Goal: Navigation & Orientation: Find specific page/section

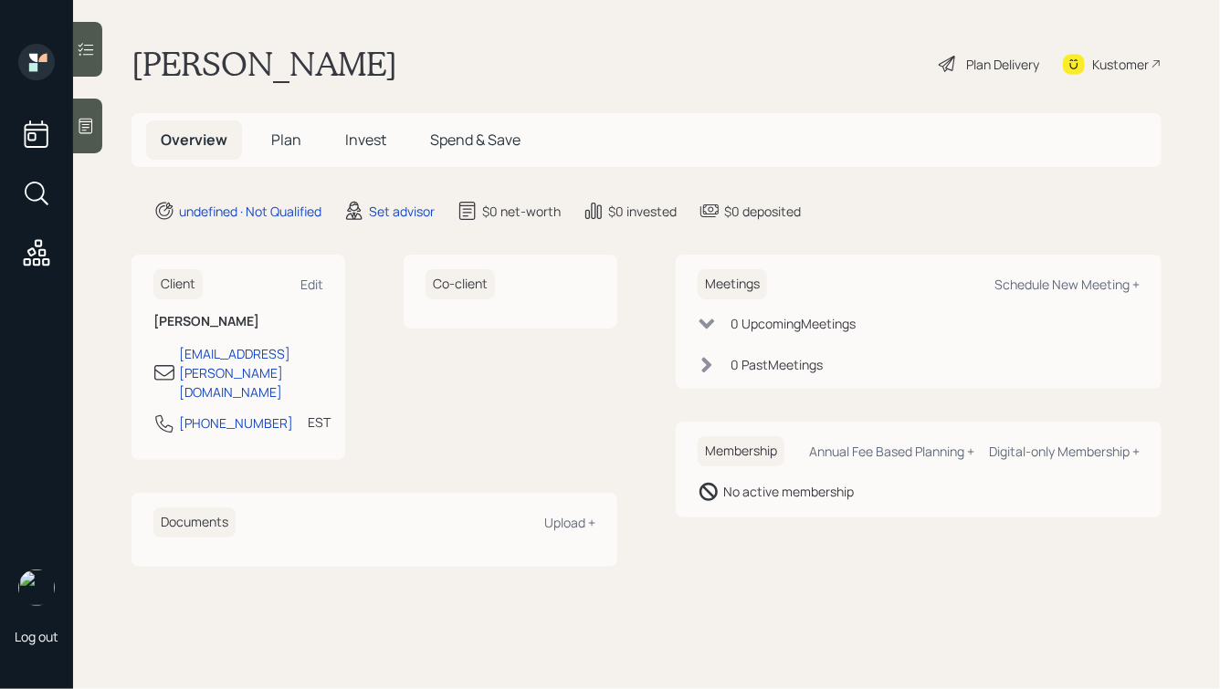
click at [277, 66] on h1 "[PERSON_NAME]" at bounding box center [264, 64] width 266 height 40
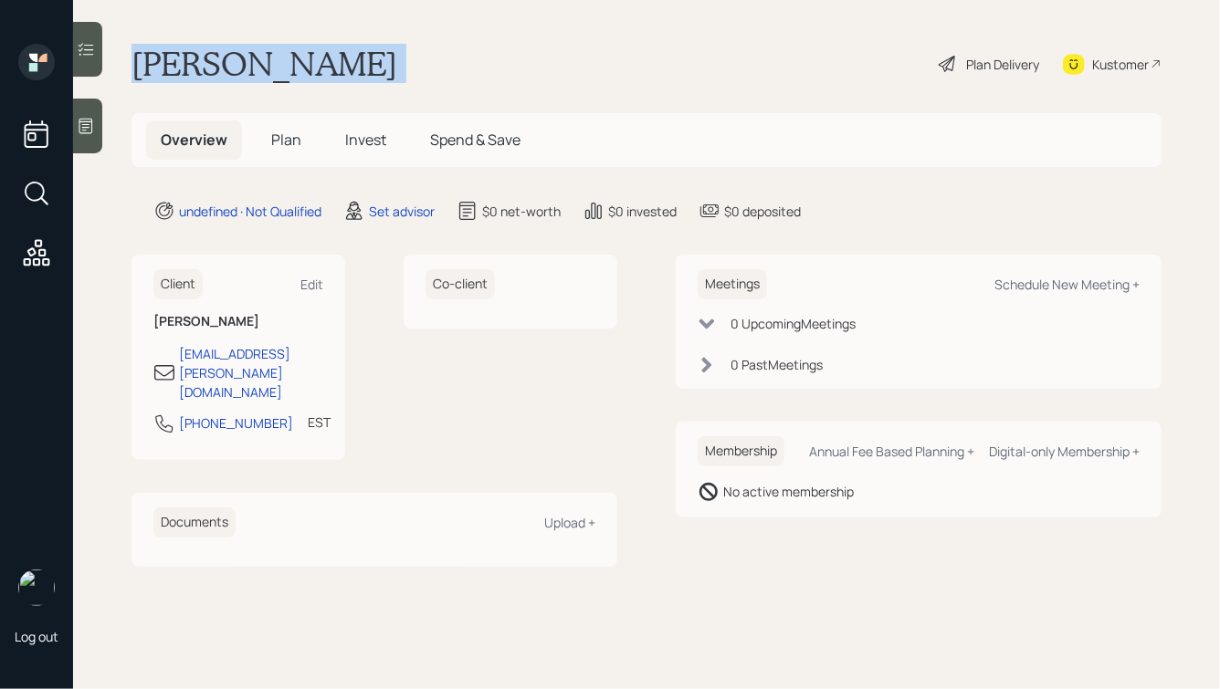
click at [277, 66] on h1 "[PERSON_NAME]" at bounding box center [264, 64] width 266 height 40
